Goal: Task Accomplishment & Management: Manage account settings

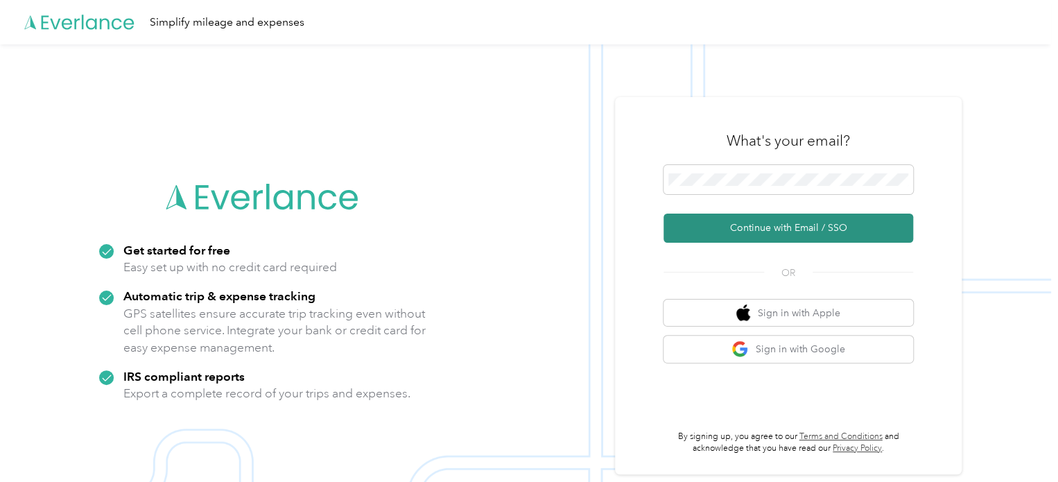
click at [734, 231] on button "Continue with Email / SSO" at bounding box center [788, 227] width 250 height 29
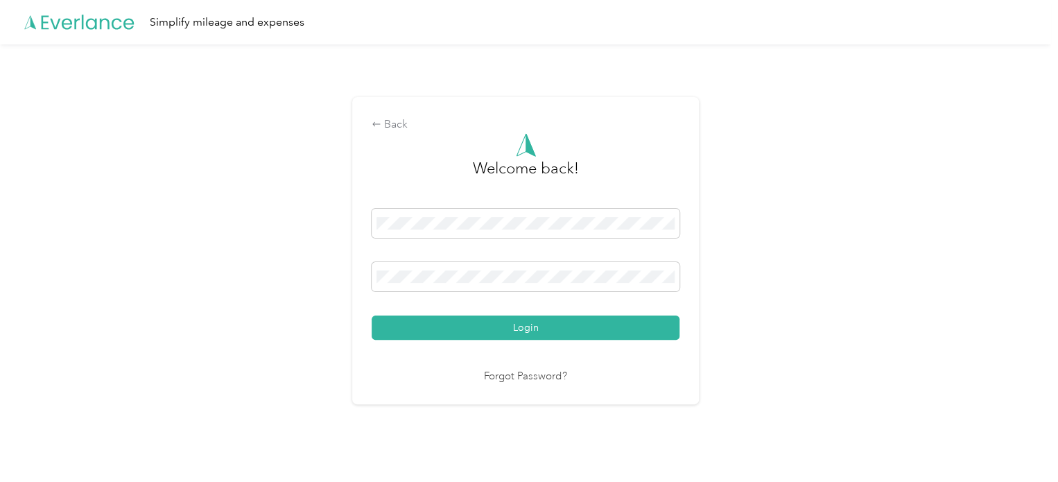
drag, startPoint x: 503, startPoint y: 329, endPoint x: 491, endPoint y: 332, distance: 12.8
click at [502, 334] on button "Login" at bounding box center [525, 327] width 308 height 24
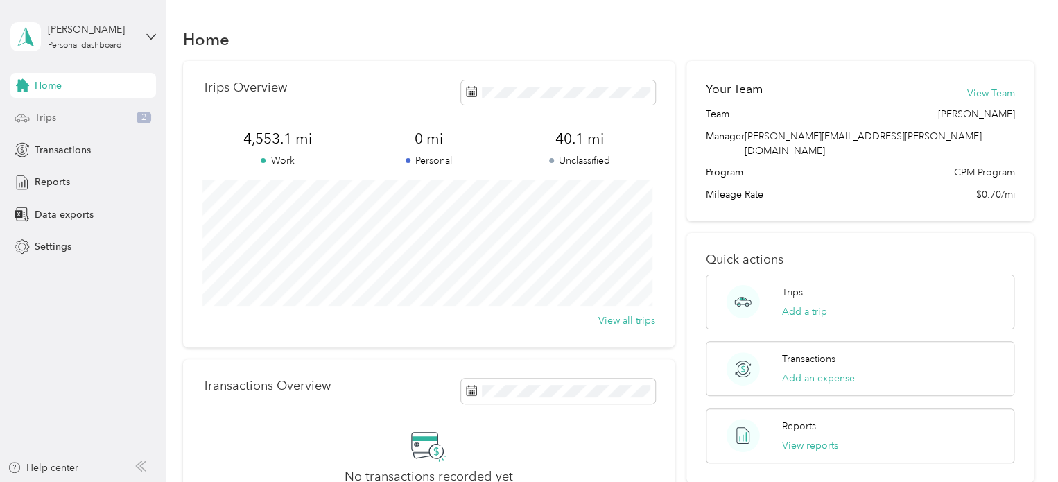
click at [141, 114] on span "2" at bounding box center [144, 118] width 15 height 12
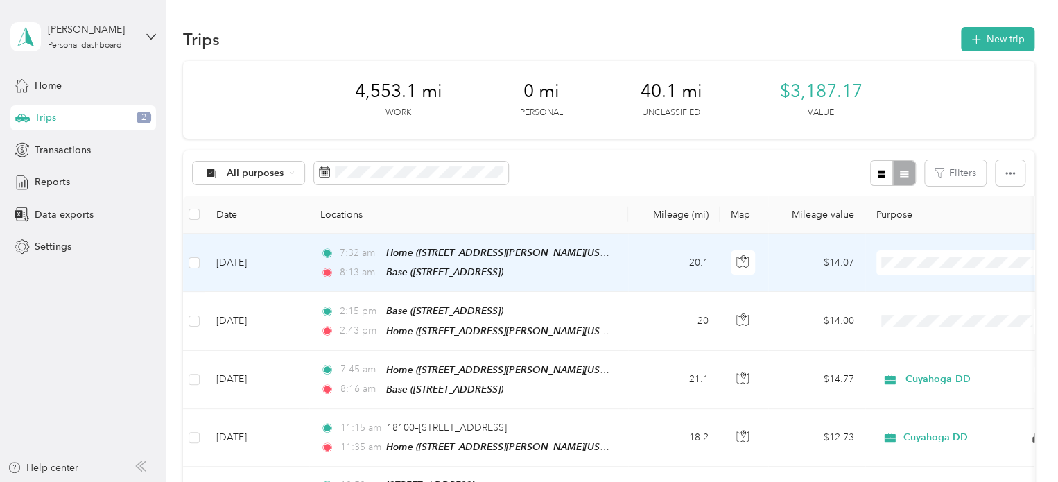
scroll to position [69, 0]
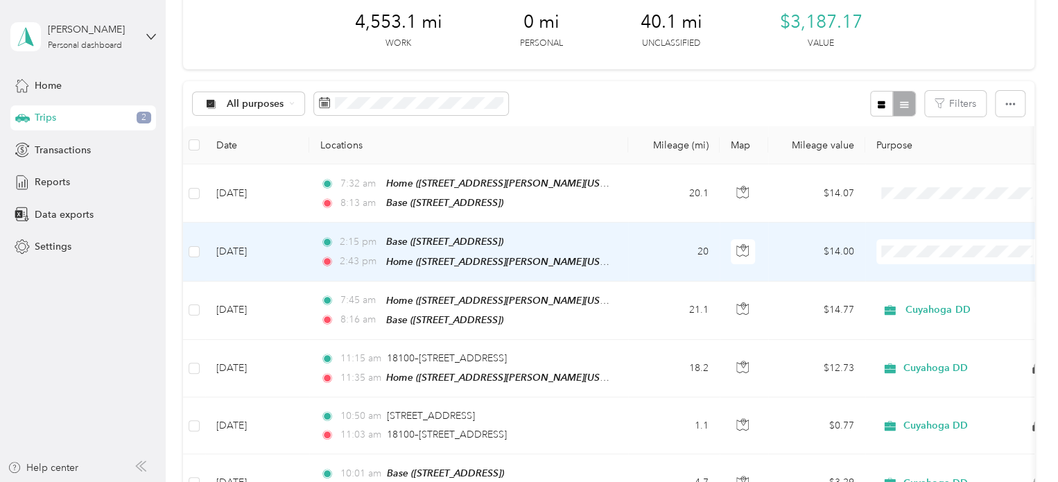
click at [961, 269] on span "Cuyahoga DD" at bounding box center [974, 275] width 128 height 15
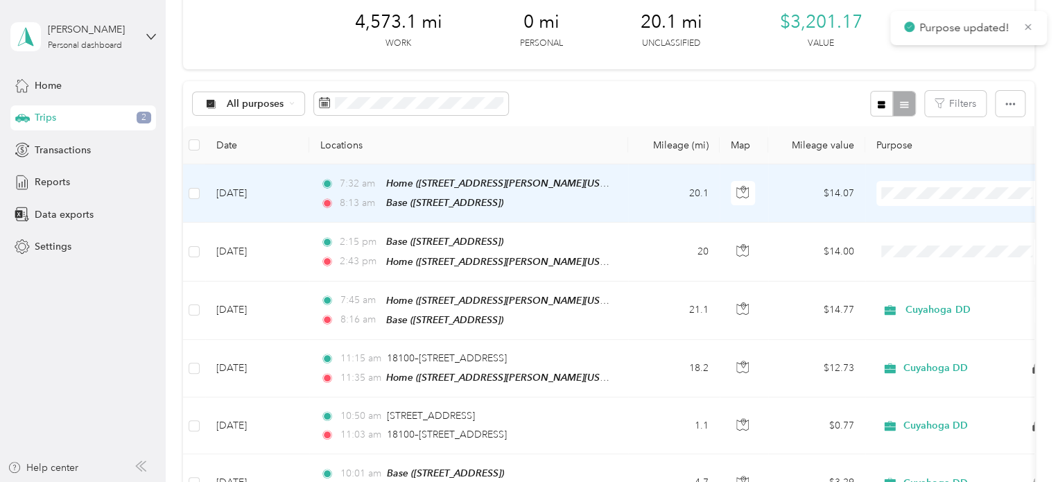
click at [945, 220] on li "Cuyahoga DD" at bounding box center [962, 218] width 172 height 24
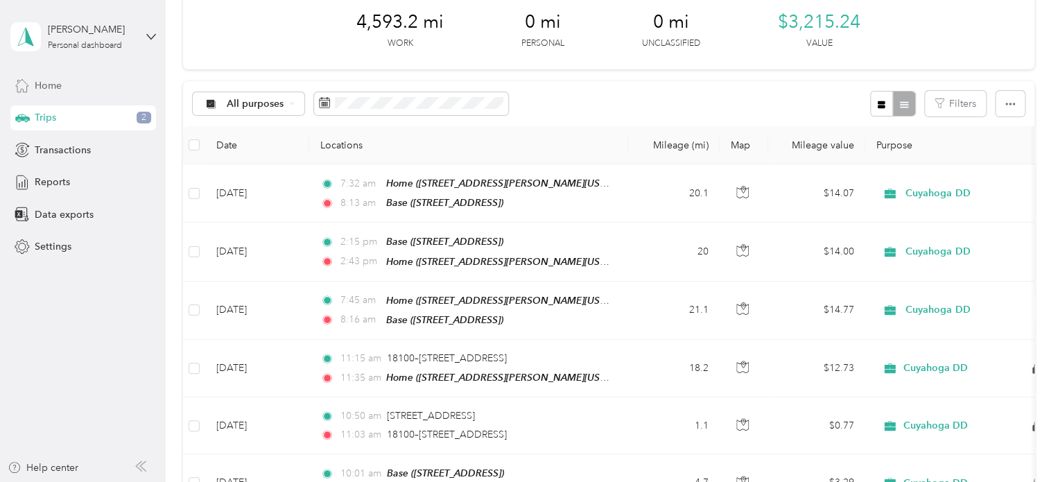
click at [66, 83] on div "Home" at bounding box center [83, 85] width 146 height 25
